Goal: Find specific page/section: Find specific page/section

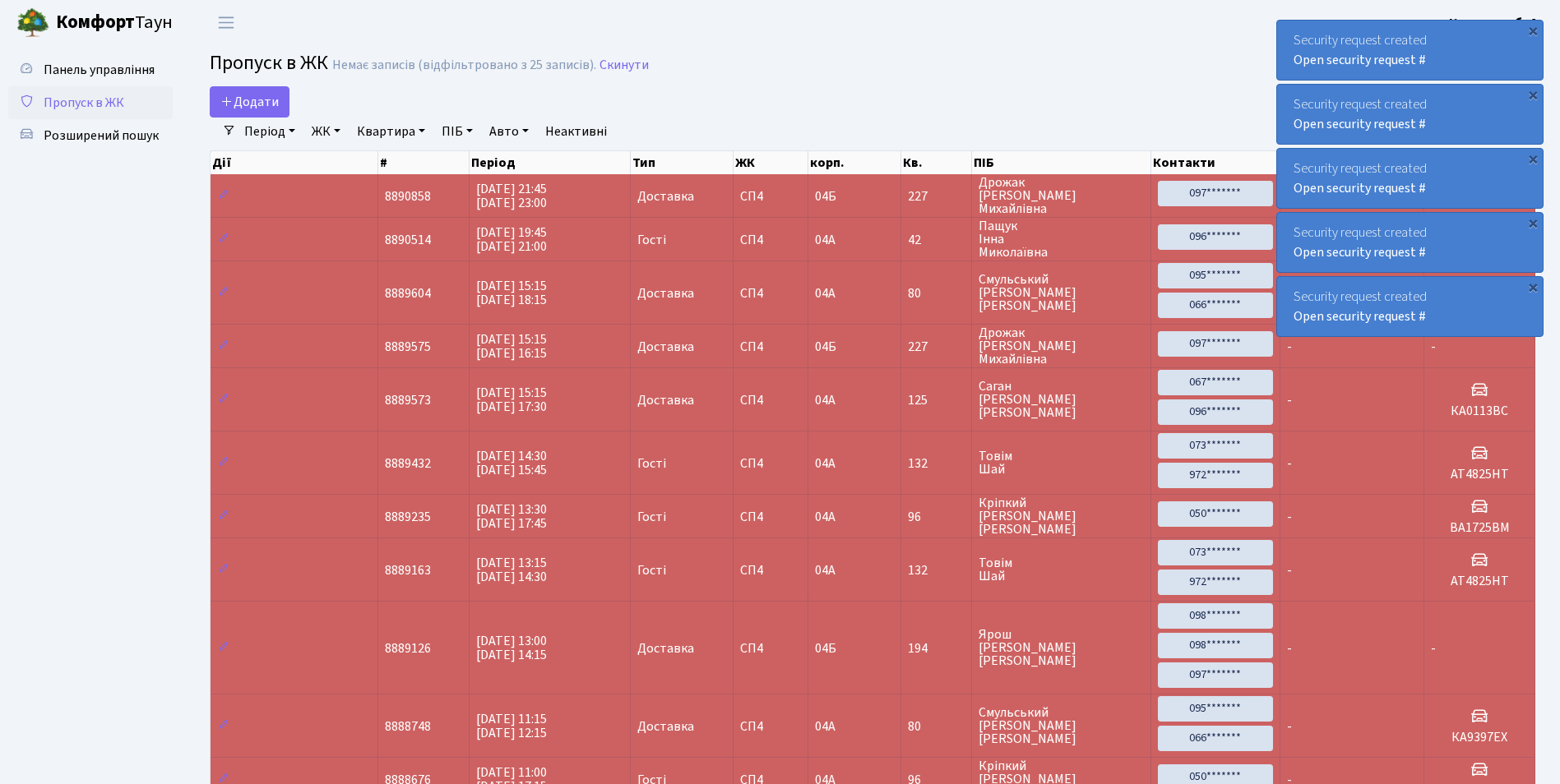
select select "25"
click at [129, 128] on span "Розширений пошук" at bounding box center [101, 136] width 115 height 18
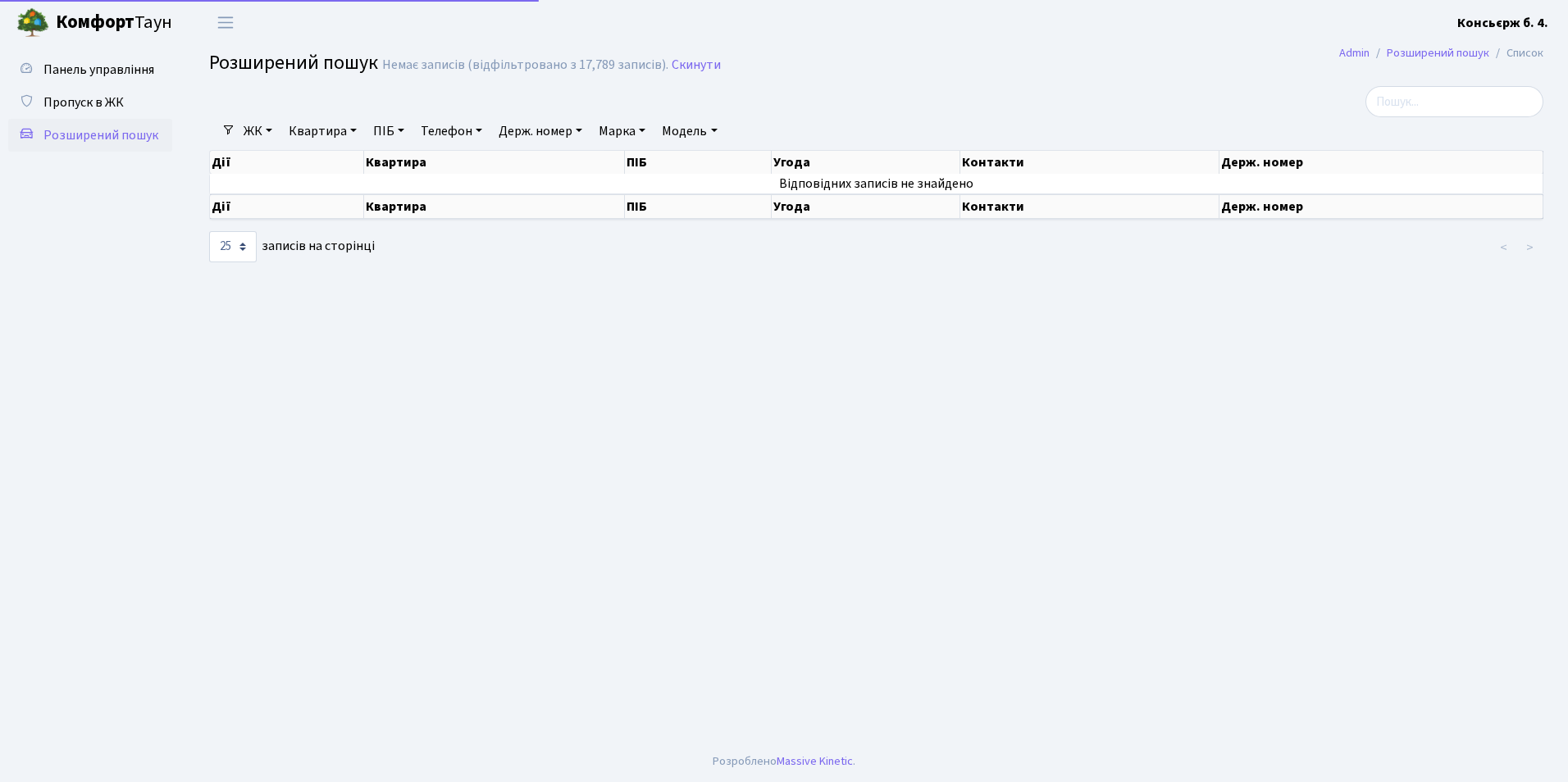
select select "25"
click at [110, 99] on span "Пропуск в ЖК" at bounding box center [83, 103] width 80 height 18
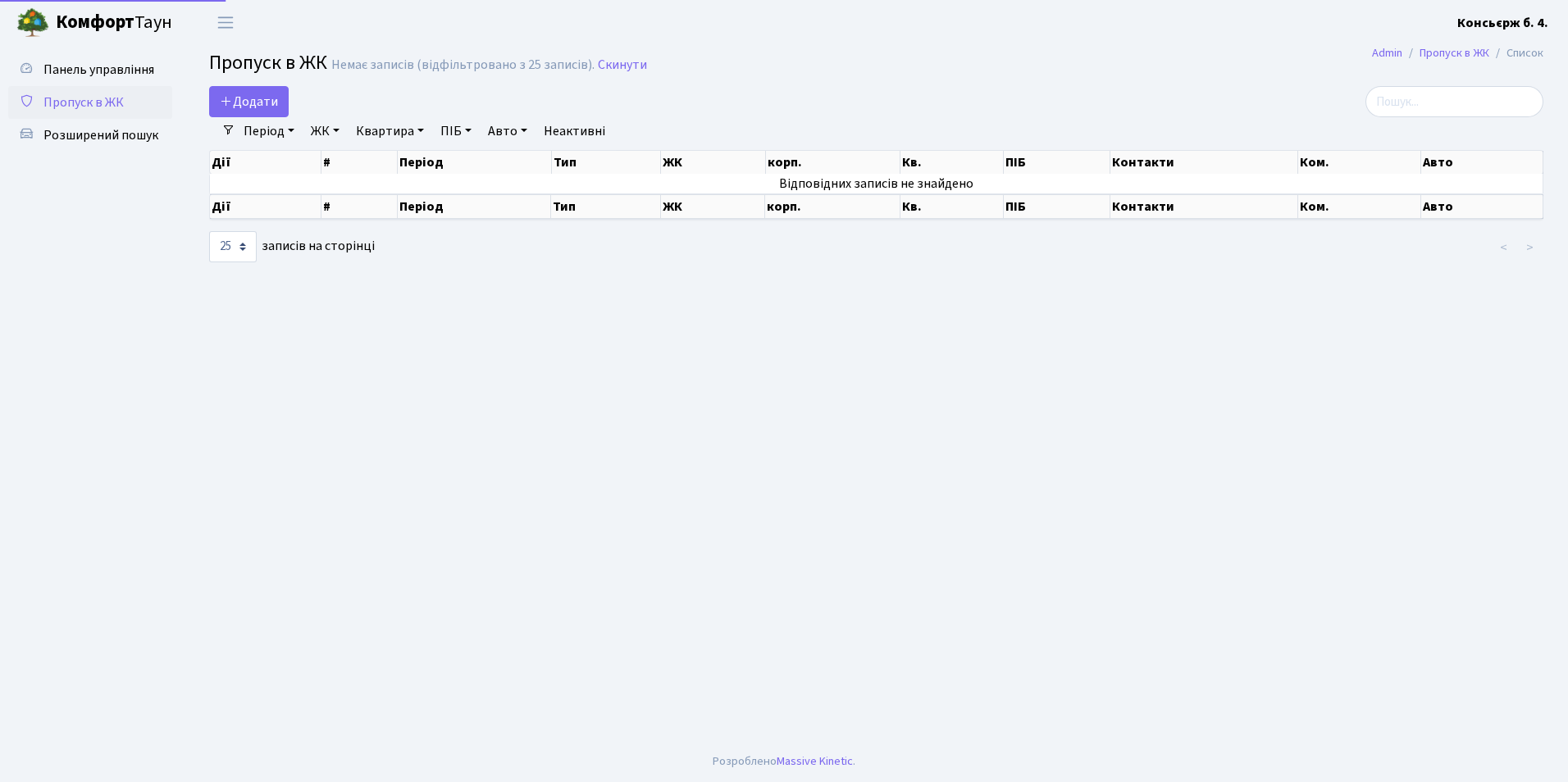
select select "25"
